Goal: Information Seeking & Learning: Check status

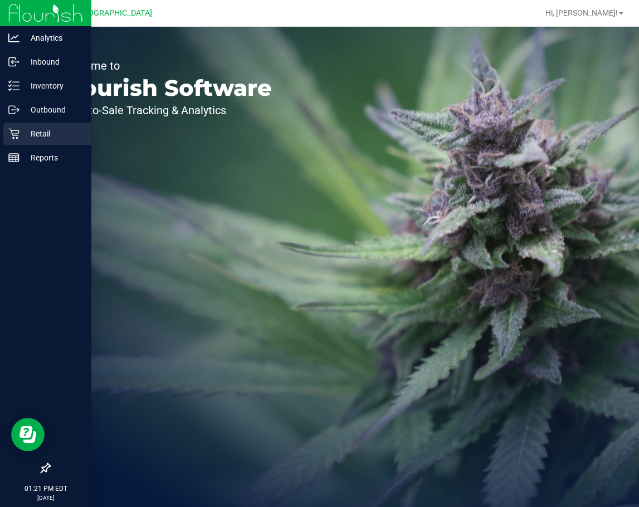
click at [24, 133] on p "Retail" at bounding box center [53, 133] width 67 height 13
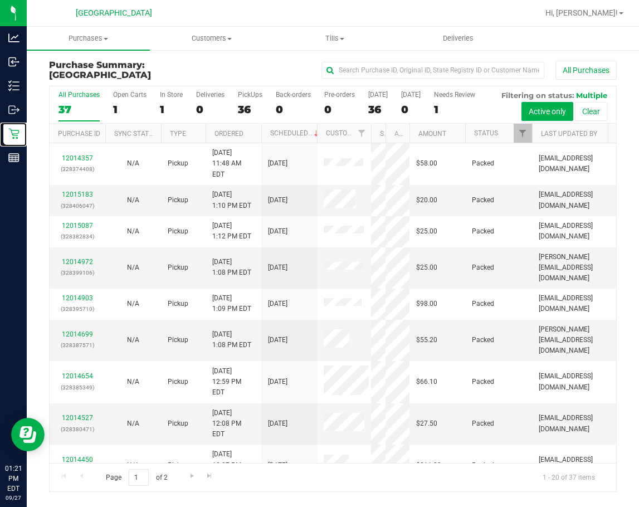
drag, startPoint x: 335, startPoint y: 133, endPoint x: 382, endPoint y: 137, distance: 47.6
click at [382, 137] on div "Purchase ID Sync Status Type Ordered Scheduled Customer State Registry ID Addre…" at bounding box center [329, 133] width 559 height 19
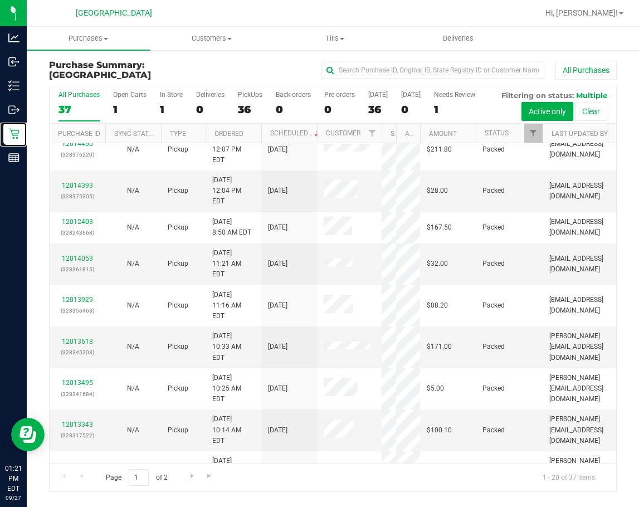
scroll to position [317, 0]
click at [83, 38] on span "Purchases" at bounding box center [88, 38] width 123 height 10
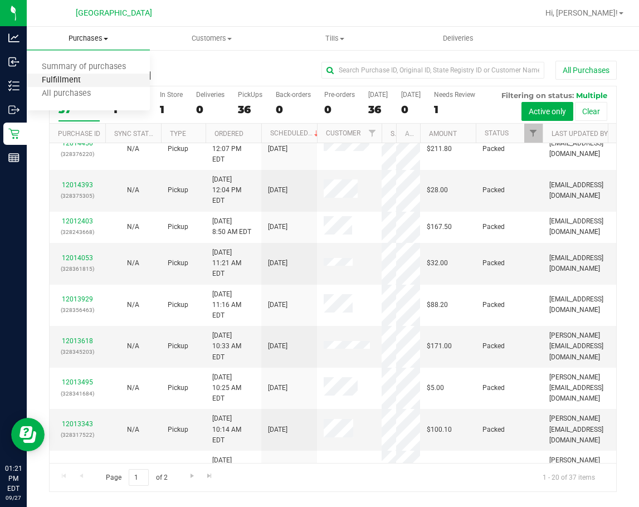
click at [77, 83] on span "Fulfillment" at bounding box center [61, 80] width 69 height 9
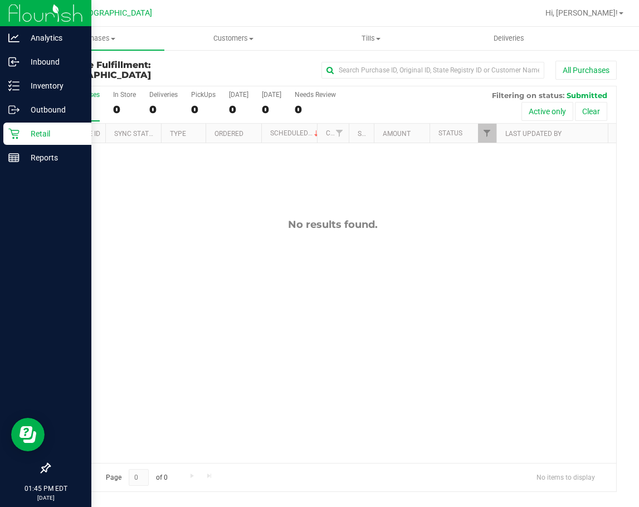
click at [14, 136] on icon at bounding box center [13, 133] width 11 height 11
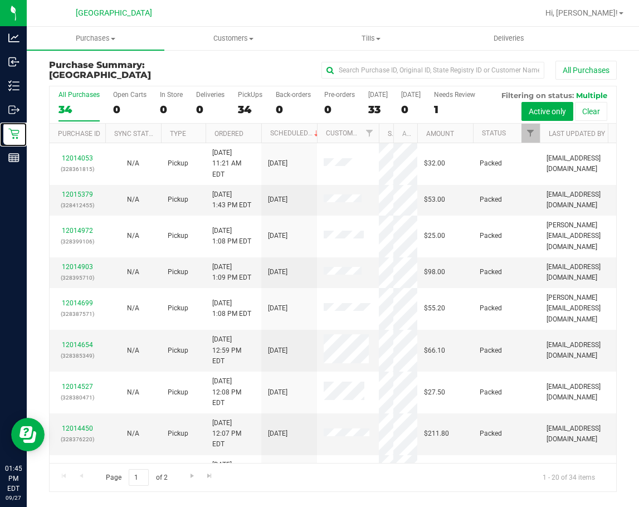
drag, startPoint x: 334, startPoint y: 134, endPoint x: 382, endPoint y: 135, distance: 48.0
click at [382, 135] on div "Purchase ID Sync Status Type Ordered Scheduled Customer State Registry ID Addre…" at bounding box center [329, 133] width 559 height 19
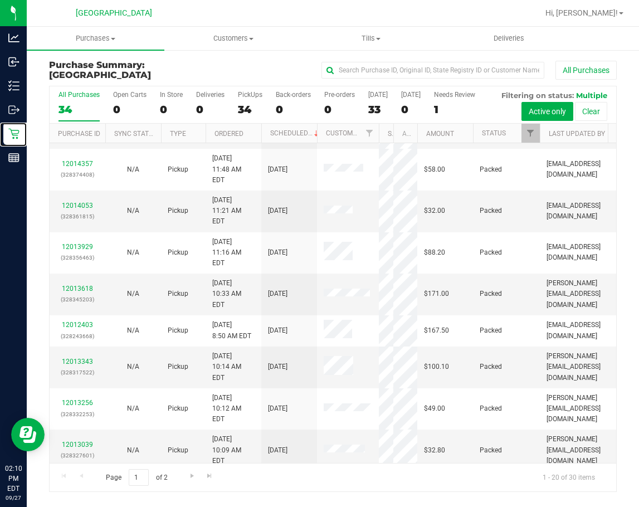
scroll to position [338, 0]
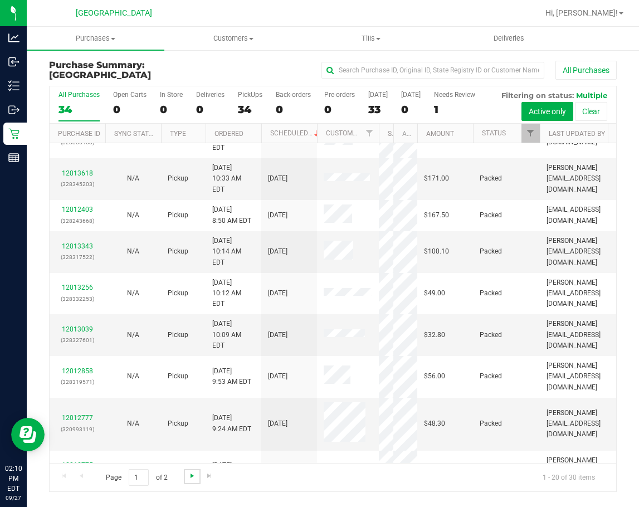
click at [188, 475] on span "Go to the next page" at bounding box center [192, 475] width 9 height 9
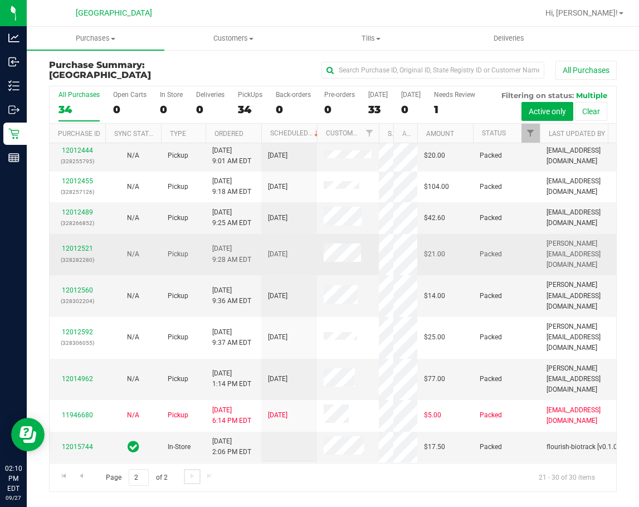
scroll to position [72, 0]
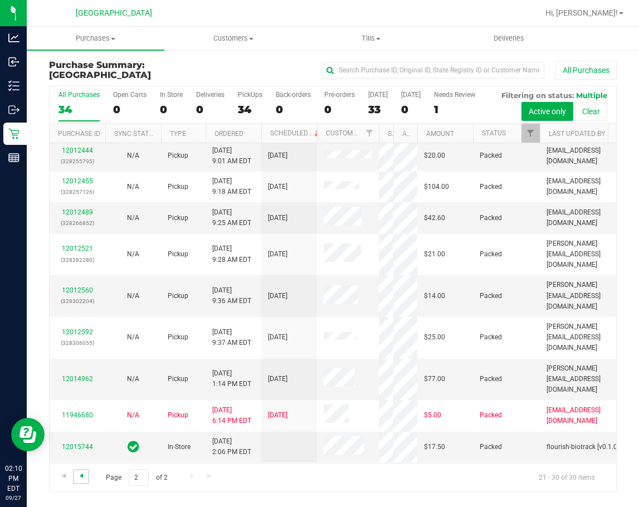
click at [85, 474] on span "Go to the previous page" at bounding box center [81, 475] width 9 height 9
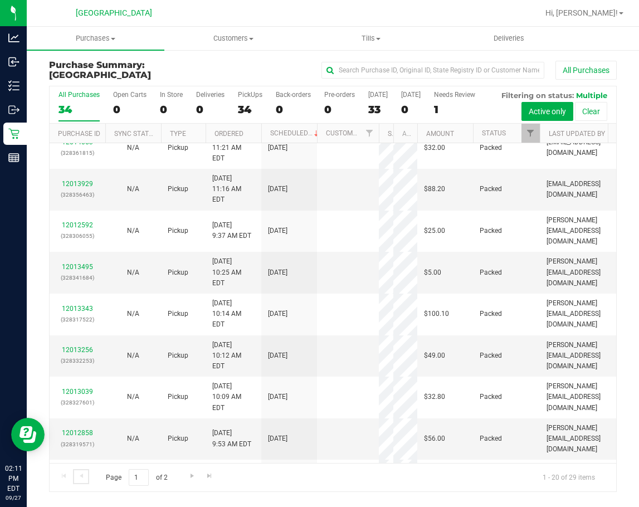
scroll to position [0, 0]
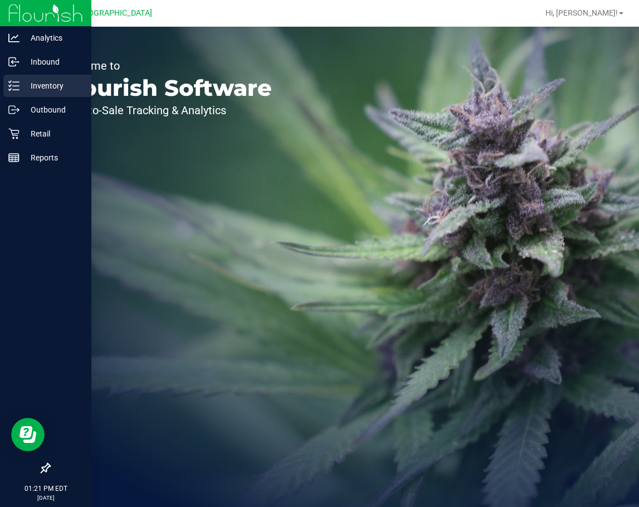
click at [24, 84] on p "Inventory" at bounding box center [53, 85] width 67 height 13
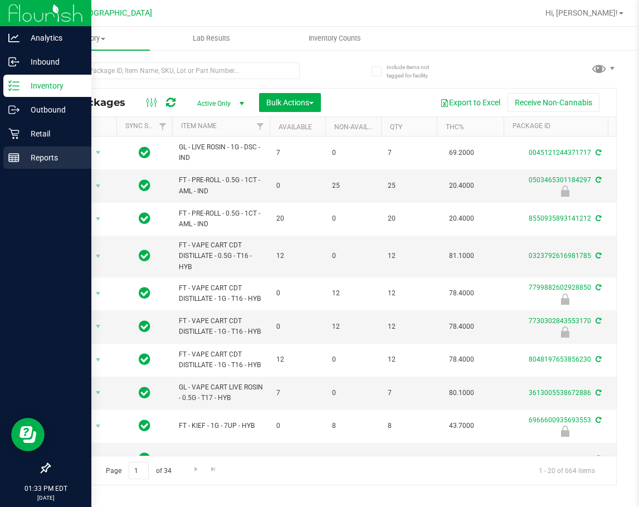
click at [25, 157] on p "Reports" at bounding box center [53, 157] width 67 height 13
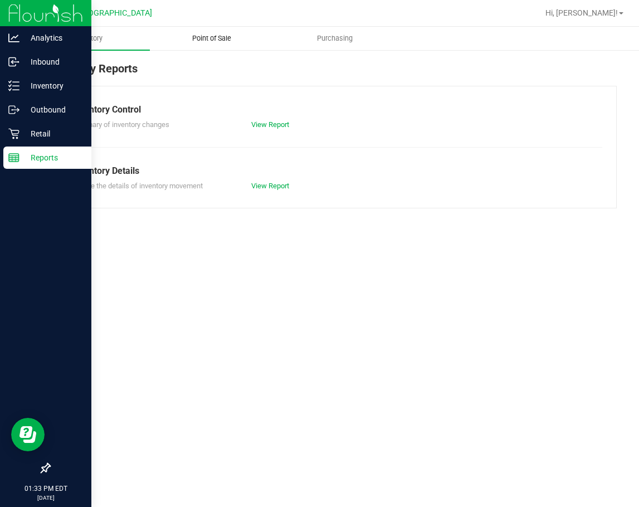
click at [203, 40] on span "Point of Sale" at bounding box center [211, 38] width 69 height 10
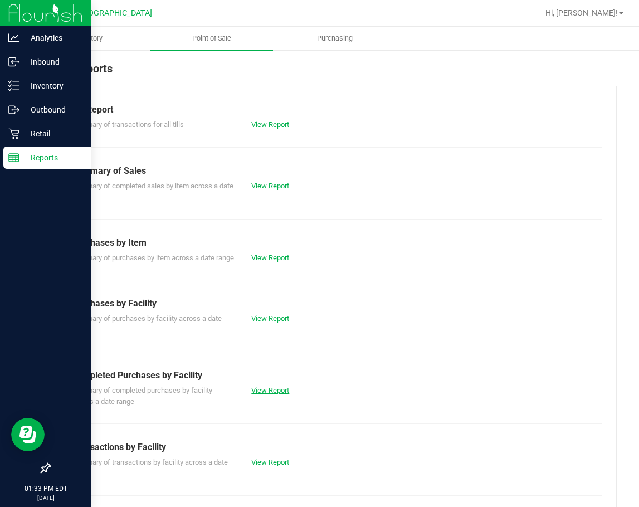
click at [262, 395] on link "View Report" at bounding box center [270, 390] width 38 height 8
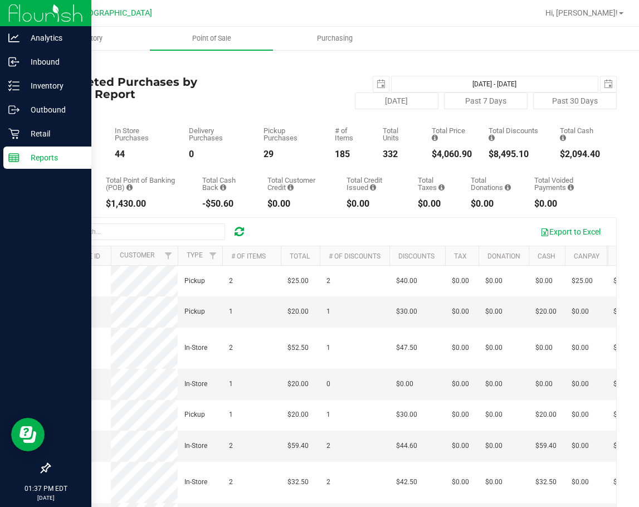
click at [239, 228] on icon at bounding box center [239, 231] width 9 height 11
